Goal: Transaction & Acquisition: Purchase product/service

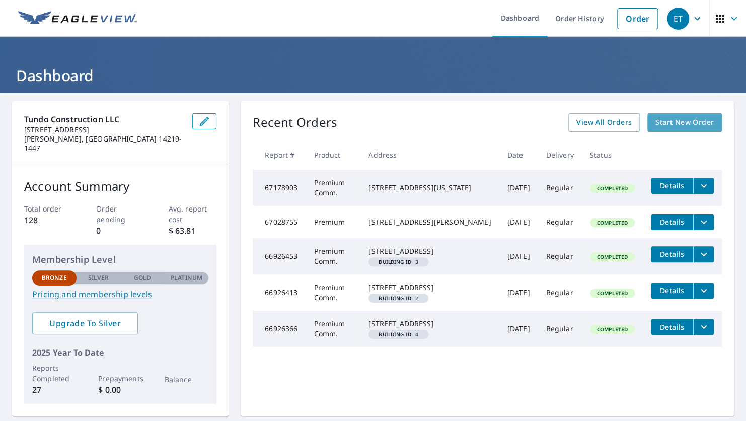
click at [676, 123] on span "Start New Order" at bounding box center [685, 122] width 58 height 13
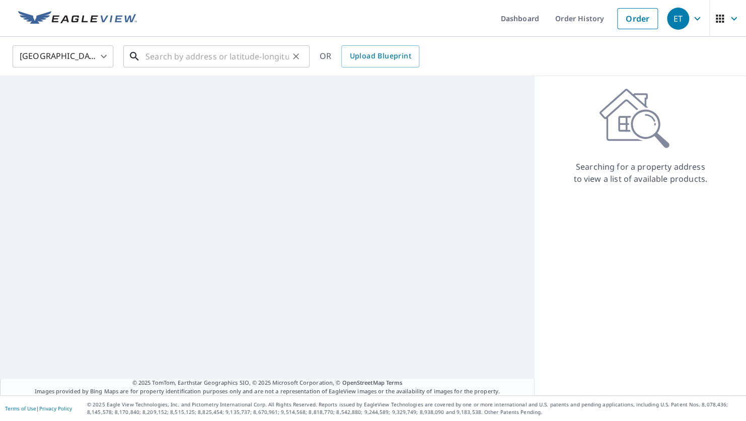
click at [232, 64] on input "text" at bounding box center [217, 56] width 143 height 28
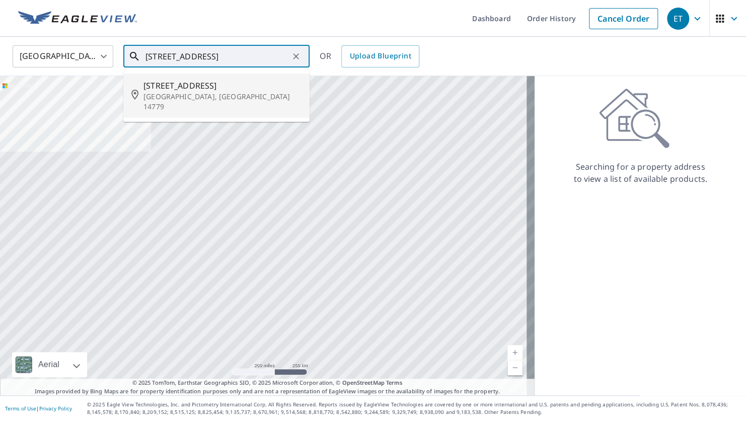
click at [167, 92] on p "Salamanca, NY 14779" at bounding box center [222, 102] width 158 height 20
type input "830 Broad St Salamanca, NY 14779"
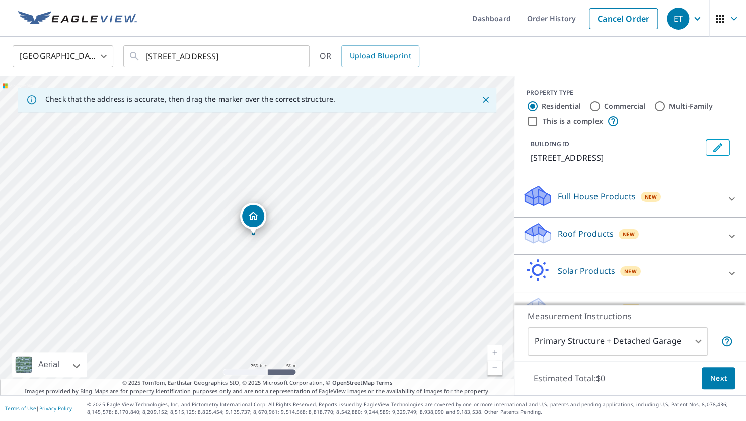
scroll to position [24, 0]
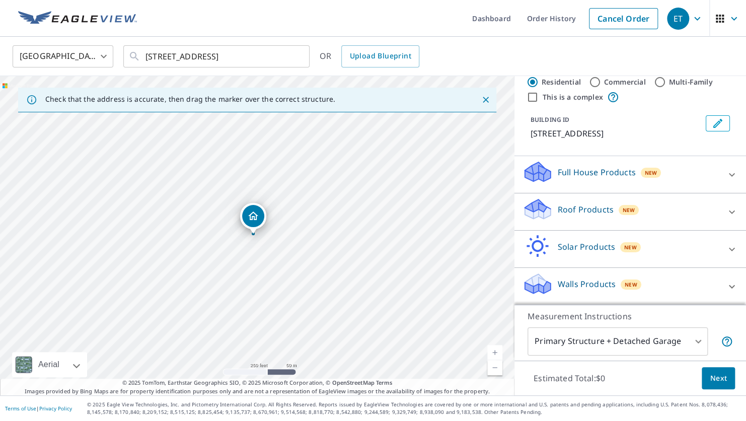
click at [726, 213] on icon at bounding box center [732, 212] width 12 height 12
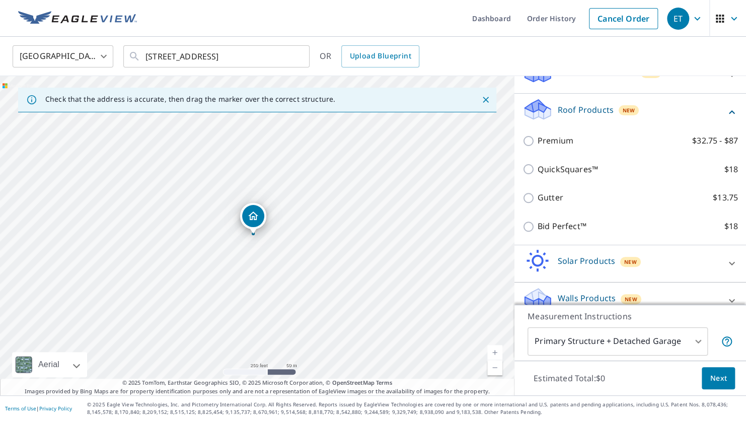
scroll to position [125, 0]
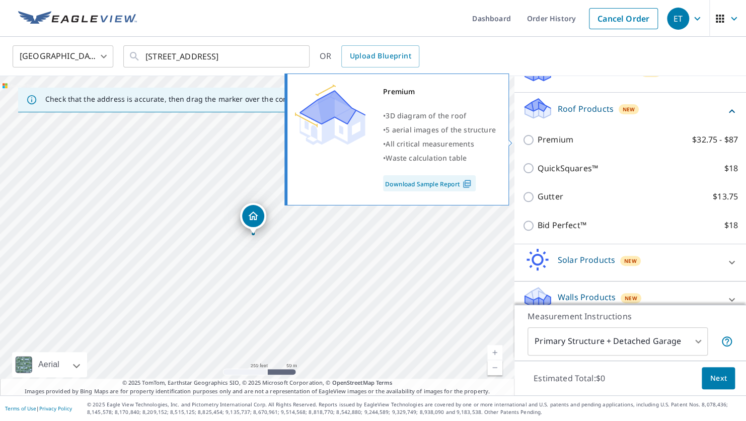
click at [523, 141] on input "Premium $32.75 - $87" at bounding box center [530, 140] width 15 height 12
checkbox input "true"
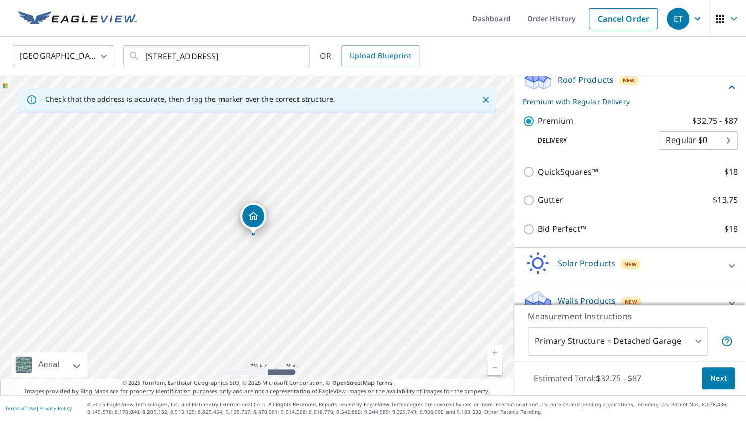
scroll to position [170, 0]
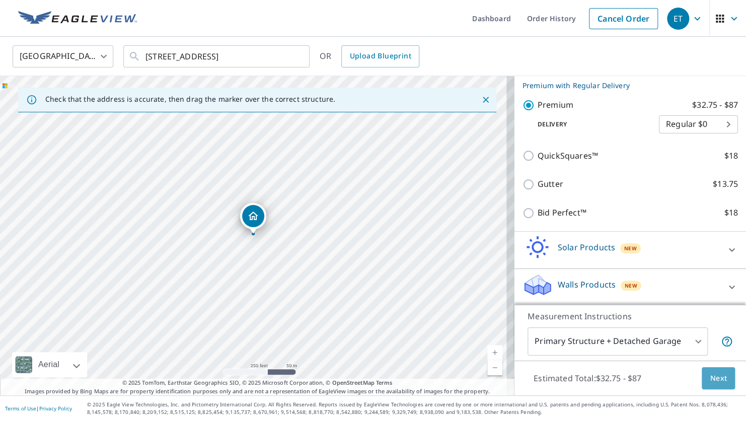
click at [713, 379] on span "Next" at bounding box center [718, 378] width 17 height 13
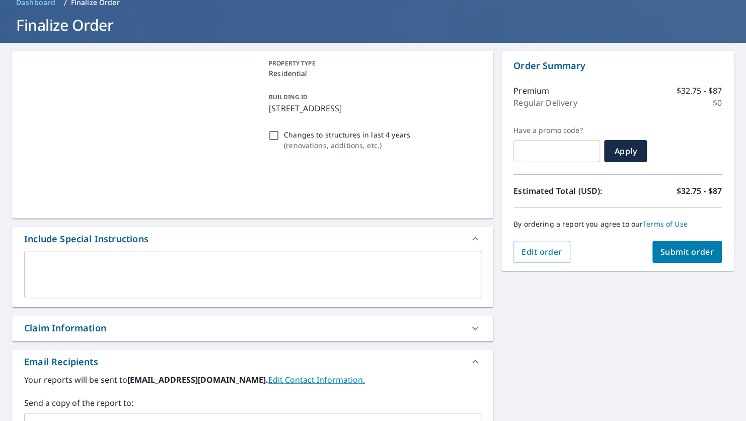
scroll to position [151, 0]
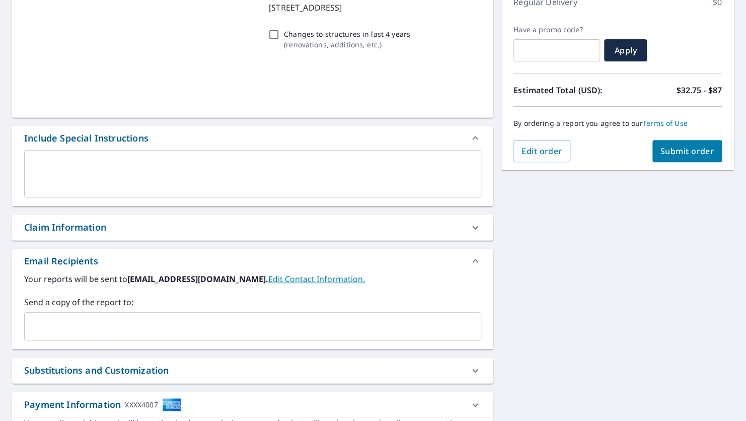
click at [96, 330] on input "text" at bounding box center [245, 326] width 433 height 19
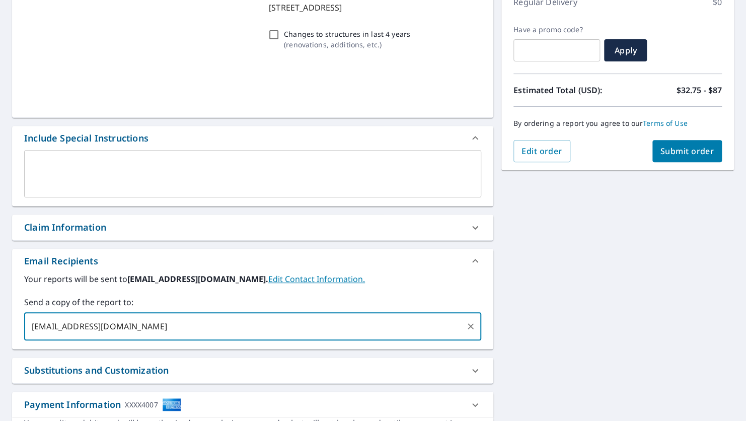
scroll to position [0, 0]
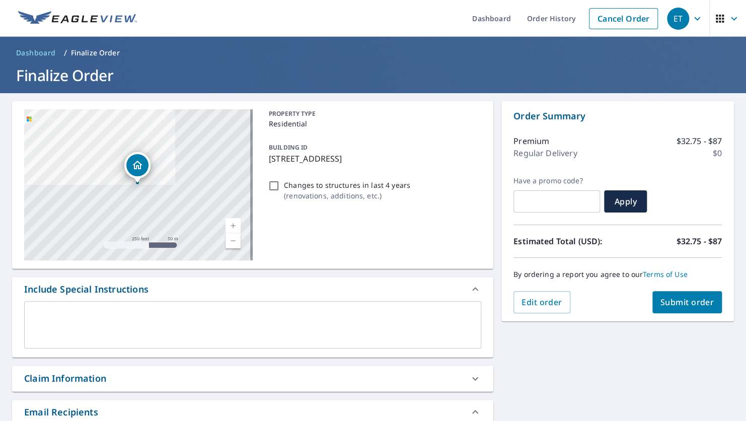
type input "gtundojr@tundoconstruction.com"
click at [661, 304] on span "Submit order" at bounding box center [688, 302] width 54 height 11
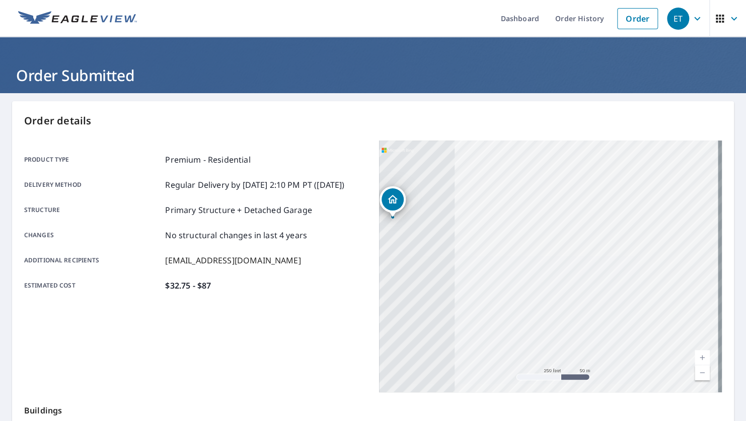
drag, startPoint x: 458, startPoint y: 328, endPoint x: 626, endPoint y: 350, distance: 170.2
click at [626, 350] on div "830 Broad St Salamanca, NY 14779" at bounding box center [550, 266] width 343 height 252
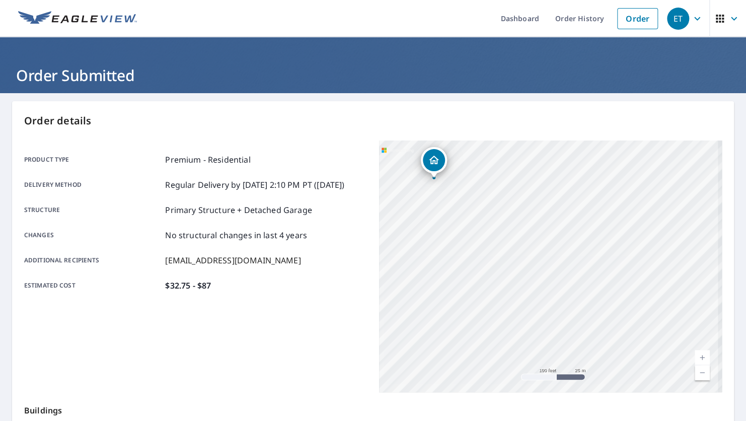
drag, startPoint x: 433, startPoint y: 294, endPoint x: 472, endPoint y: 314, distance: 43.5
click at [473, 312] on div "830 Broad St Salamanca, NY 14779" at bounding box center [550, 266] width 343 height 252
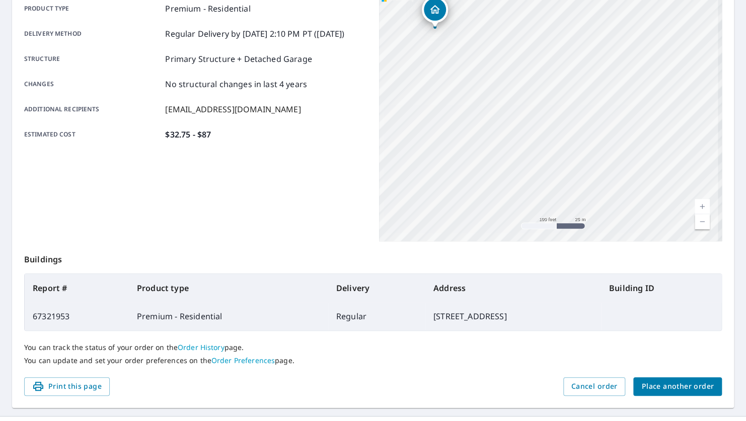
scroll to position [171, 0]
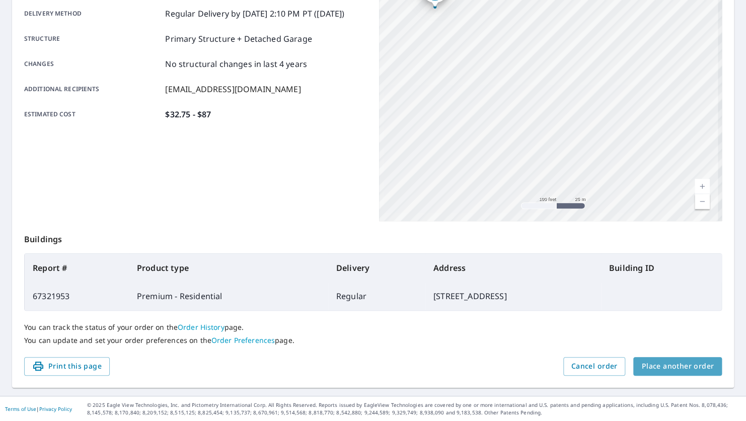
click at [691, 371] on span "Place another order" at bounding box center [677, 366] width 72 height 13
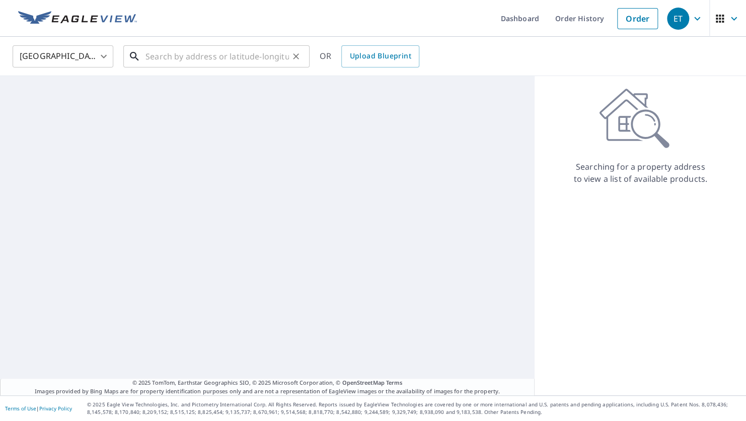
click at [177, 62] on input "text" at bounding box center [217, 56] width 143 height 28
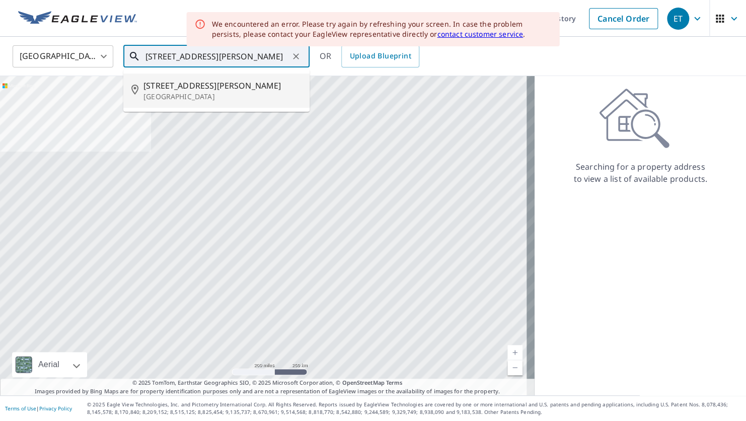
click at [165, 92] on p "Buffalo, NY 14220" at bounding box center [222, 97] width 158 height 10
type input "343 Whitfield Ave Buffalo, NY 14220"
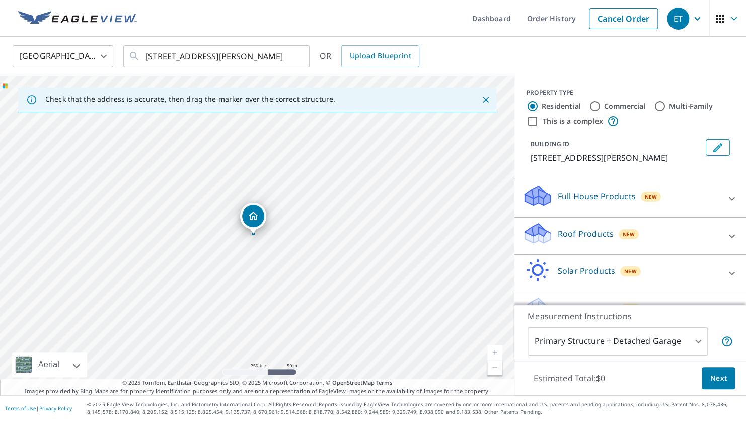
click at [589, 236] on p "Roof Products" at bounding box center [586, 234] width 56 height 12
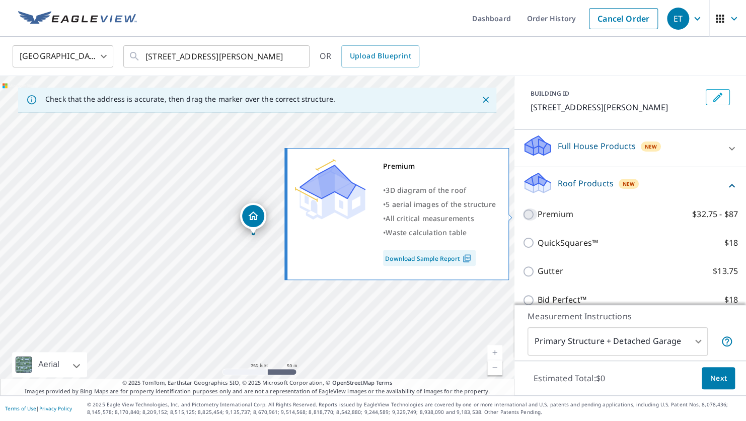
click at [523, 214] on input "Premium $32.75 - $87" at bounding box center [530, 214] width 15 height 12
checkbox input "true"
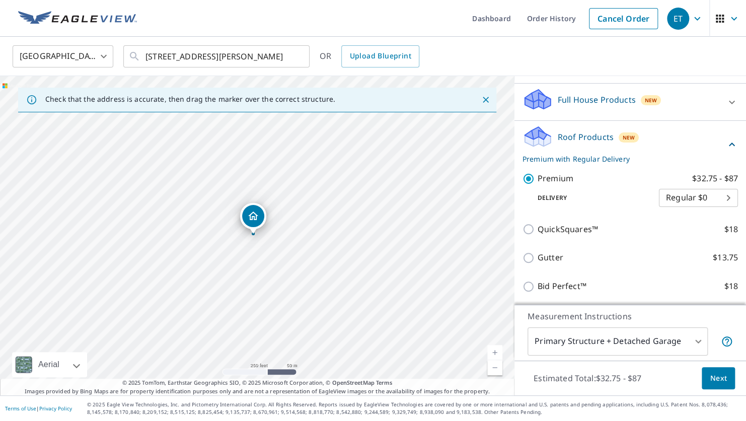
scroll to position [170, 0]
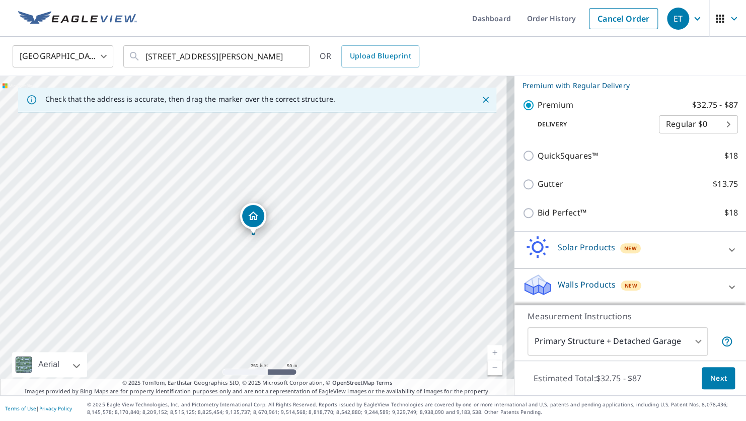
click at [711, 375] on span "Next" at bounding box center [718, 378] width 17 height 13
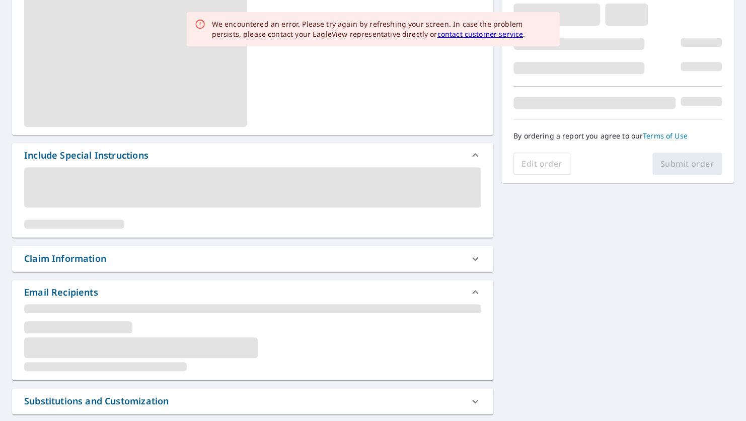
scroll to position [201, 0]
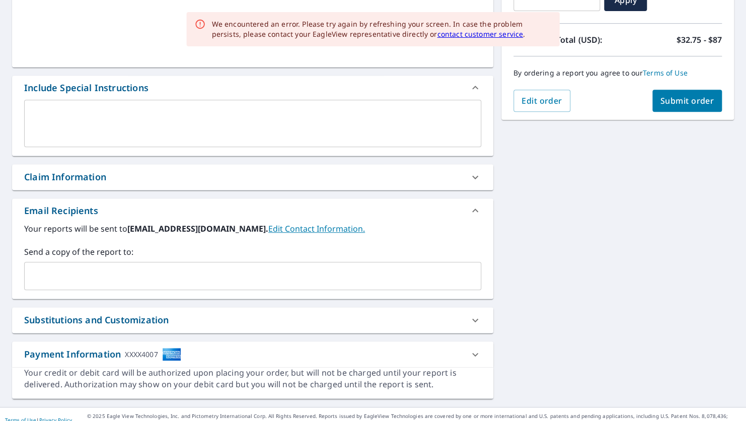
click at [67, 282] on input "text" at bounding box center [245, 275] width 433 height 19
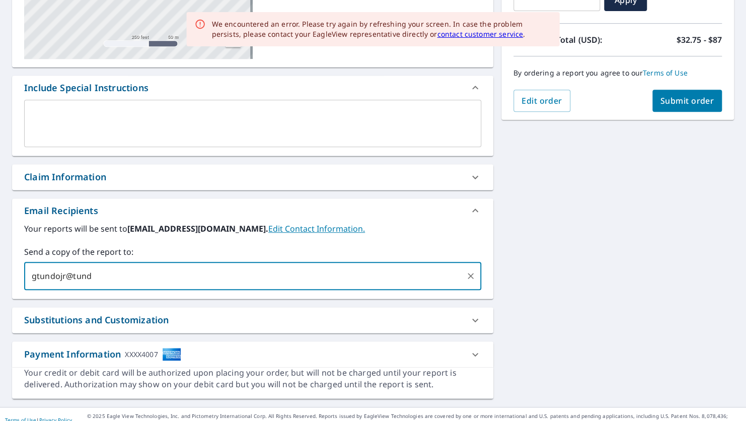
type input "gtundojr@tundo"
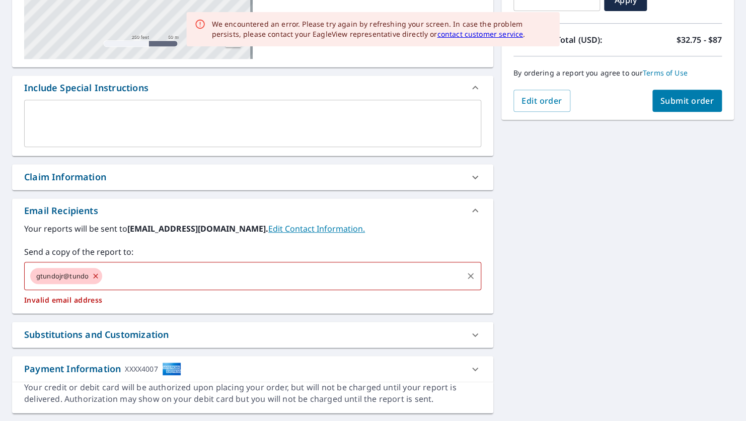
type input "c"
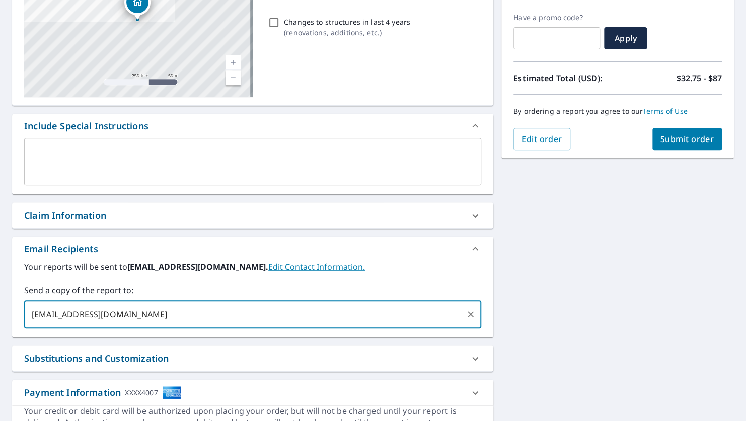
scroll to position [50, 0]
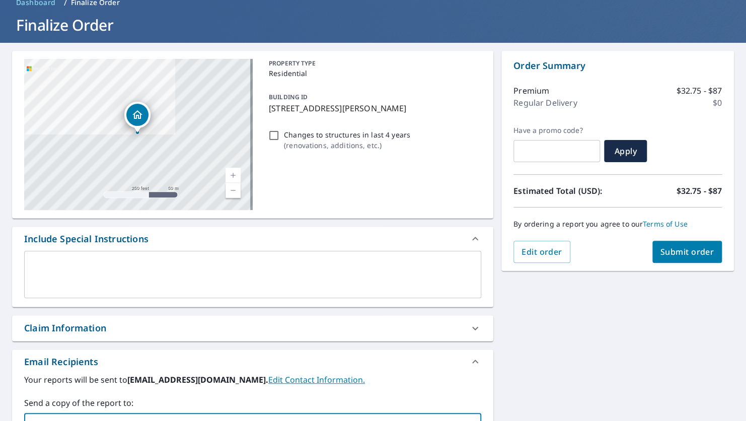
type input "gtundojr@tundoconstruction.com"
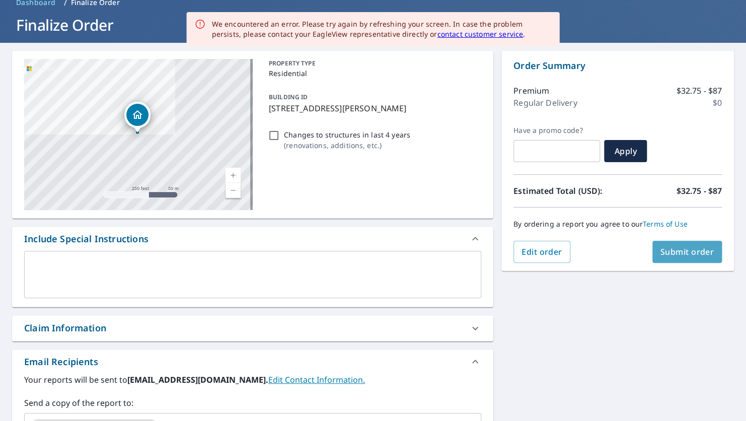
click at [672, 252] on span "Submit order" at bounding box center [688, 251] width 54 height 11
